Goal: Task Accomplishment & Management: Manage account settings

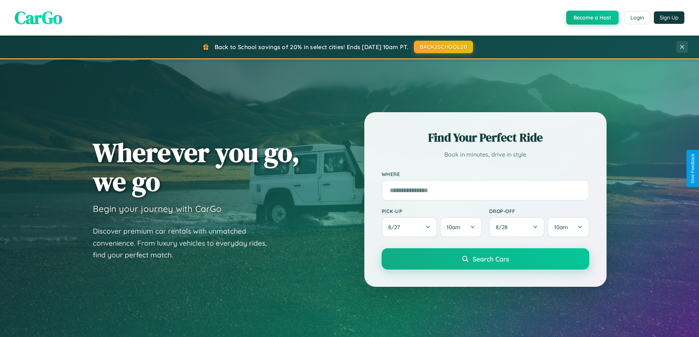
scroll to position [316, 0]
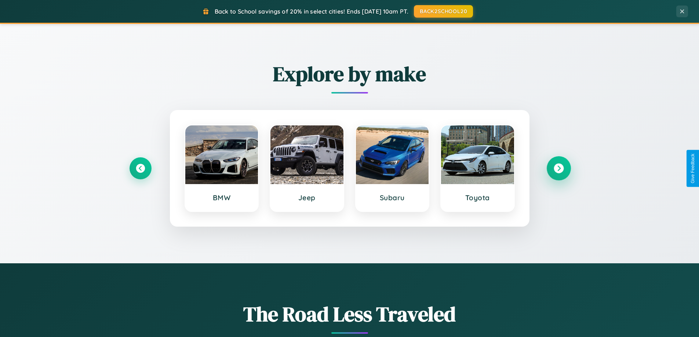
click at [559, 168] on icon at bounding box center [559, 169] width 10 height 10
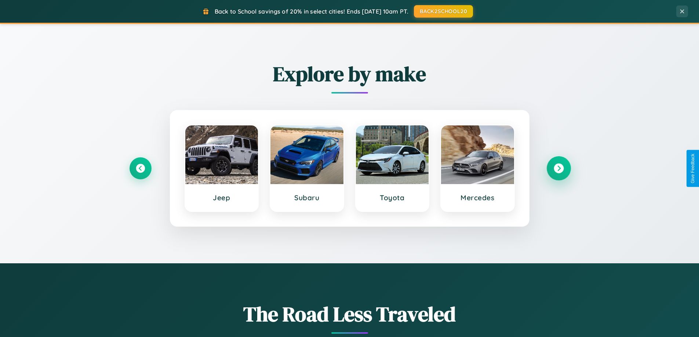
click at [559, 168] on icon at bounding box center [559, 169] width 10 height 10
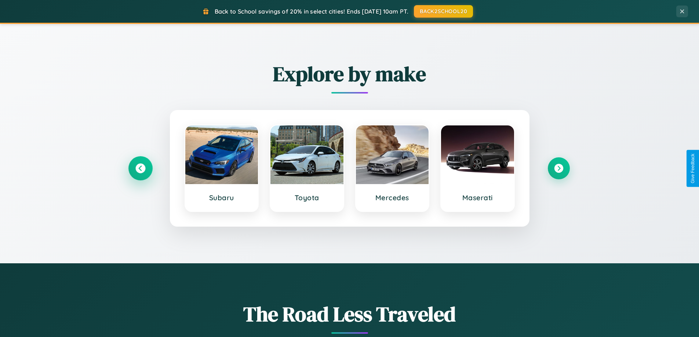
click at [140, 168] on icon at bounding box center [140, 169] width 10 height 10
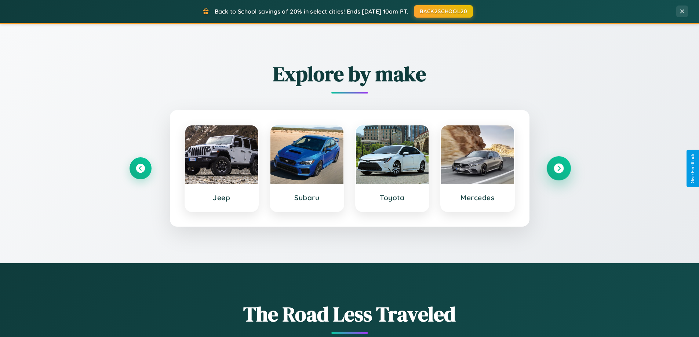
click at [559, 168] on icon at bounding box center [559, 169] width 10 height 10
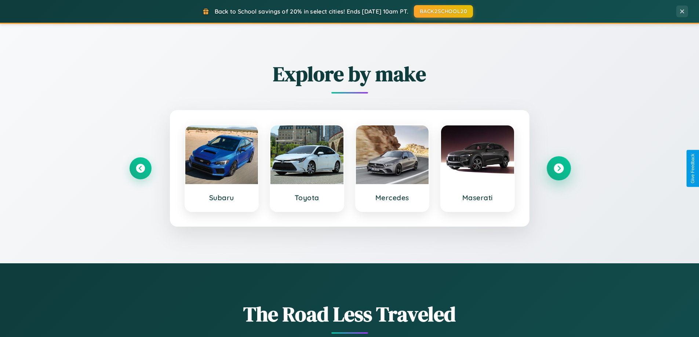
click at [559, 168] on icon at bounding box center [559, 169] width 10 height 10
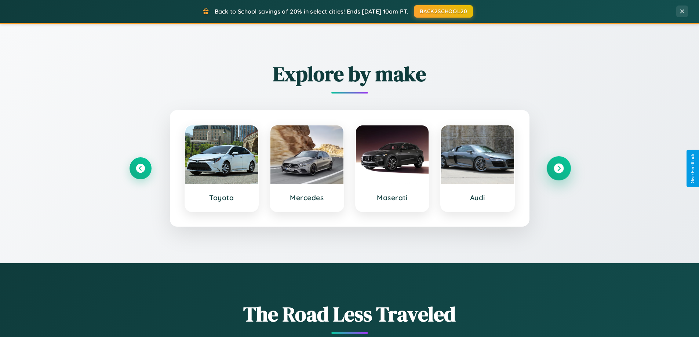
scroll to position [505, 0]
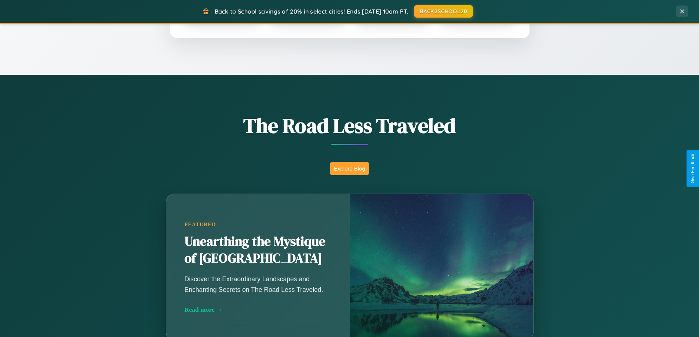
click at [349, 168] on button "Explore Blog" at bounding box center [349, 169] width 39 height 14
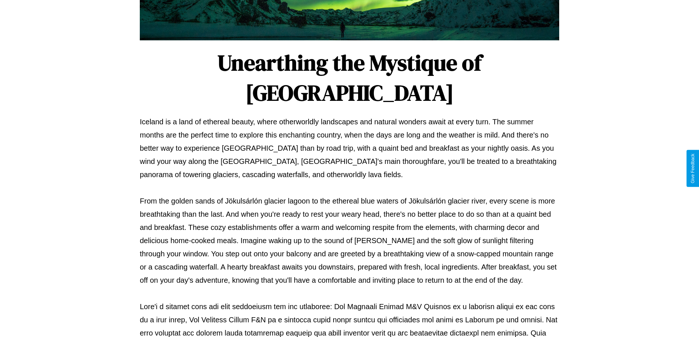
scroll to position [237, 0]
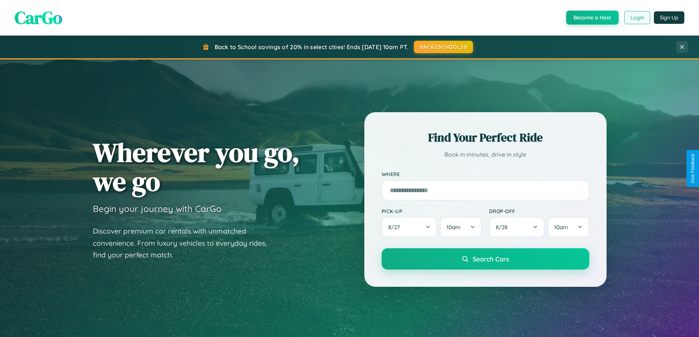
click at [637, 18] on button "Login" at bounding box center [637, 17] width 26 height 13
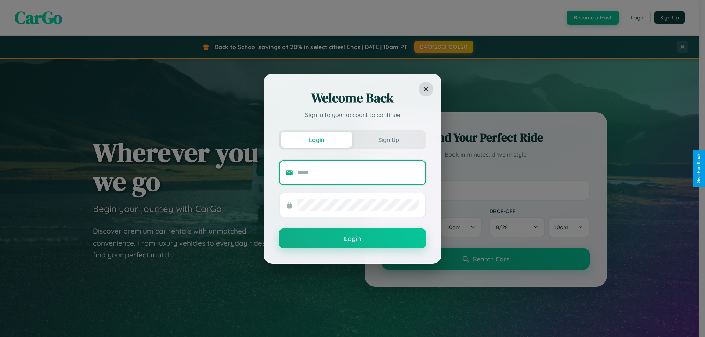
click at [358, 173] on input "text" at bounding box center [358, 173] width 122 height 12
type input "**********"
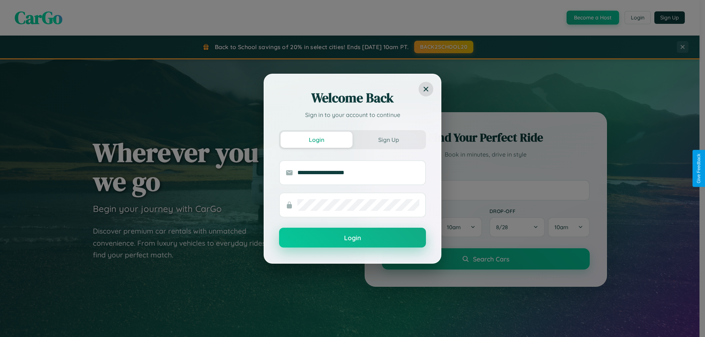
click at [352, 238] on button "Login" at bounding box center [352, 238] width 147 height 20
